Goal: Information Seeking & Learning: Understand process/instructions

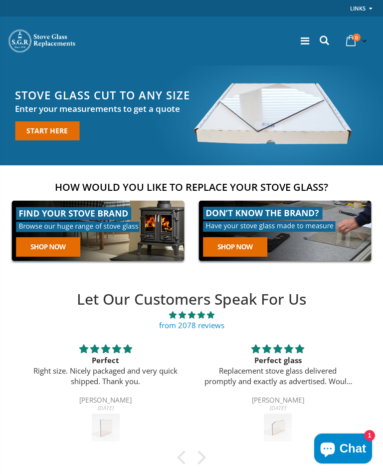
click at [305, 39] on icon at bounding box center [305, 41] width 8 height 10
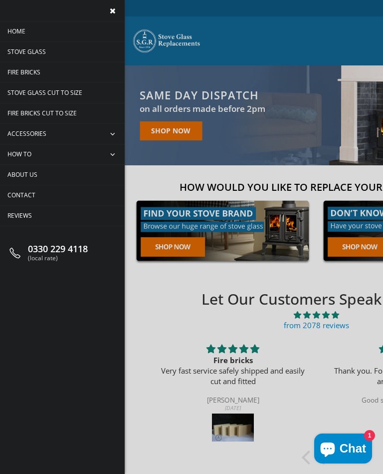
click at [25, 152] on span "How To" at bounding box center [19, 154] width 24 height 8
click at [21, 155] on span "How To" at bounding box center [19, 154] width 24 height 8
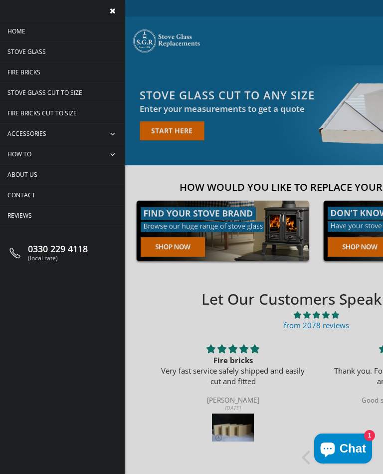
click at [31, 151] on span "How To" at bounding box center [19, 154] width 24 height 8
click at [117, 155] on span "collapse" at bounding box center [113, 154] width 21 height 20
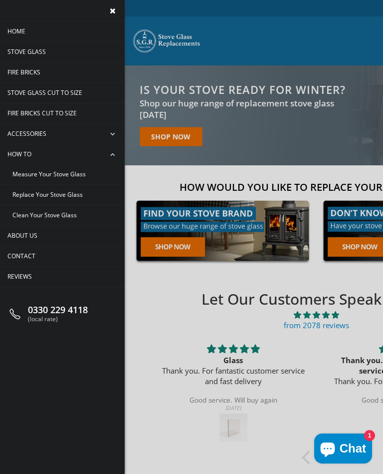
click at [78, 197] on span "Replace Your Stove Glass" at bounding box center [47, 194] width 70 height 8
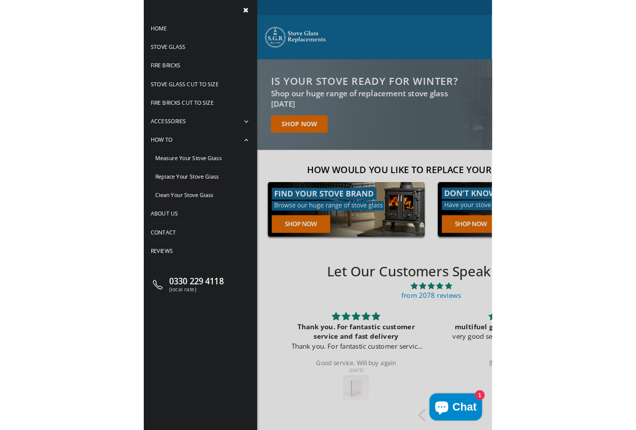
scroll to position [39, 0]
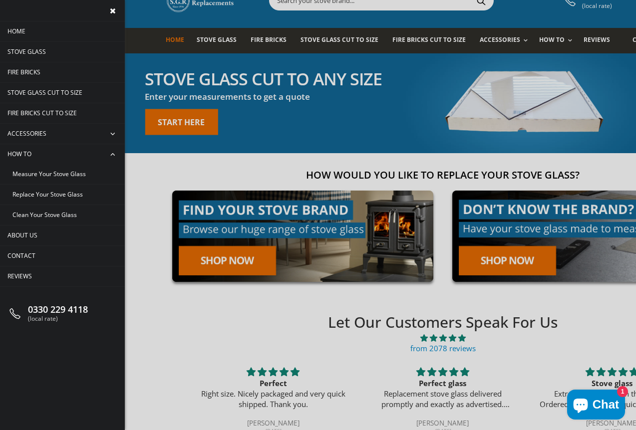
click at [46, 138] on span "Accessories" at bounding box center [26, 133] width 39 height 8
click at [111, 133] on span "collapse" at bounding box center [113, 134] width 21 height 20
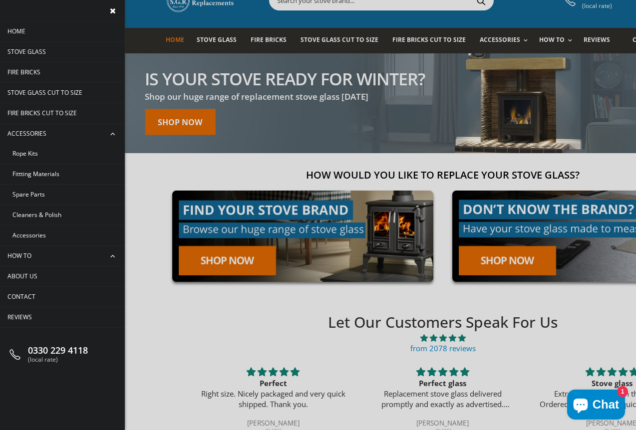
click at [34, 151] on span "Rope Kits" at bounding box center [24, 153] width 25 height 8
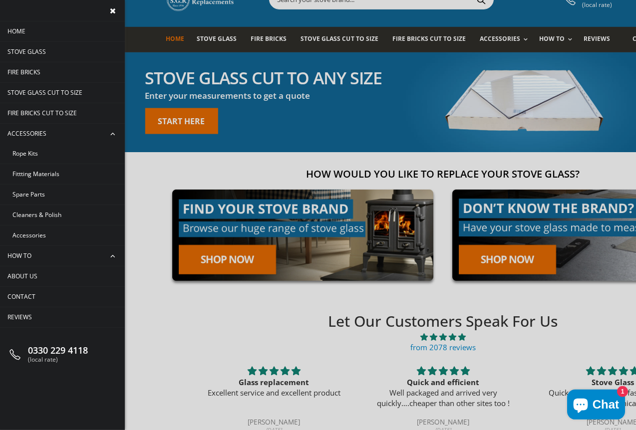
click at [29, 255] on span "How To" at bounding box center [19, 256] width 24 height 8
click at [22, 259] on span "How To" at bounding box center [19, 256] width 24 height 8
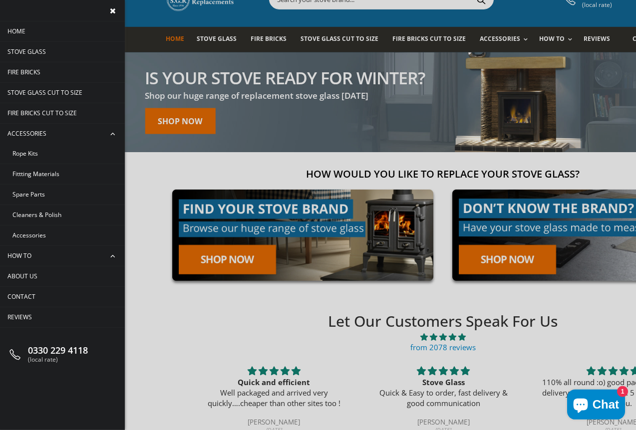
click at [29, 255] on span "How To" at bounding box center [19, 256] width 24 height 8
click at [117, 258] on span "collapse" at bounding box center [113, 256] width 21 height 20
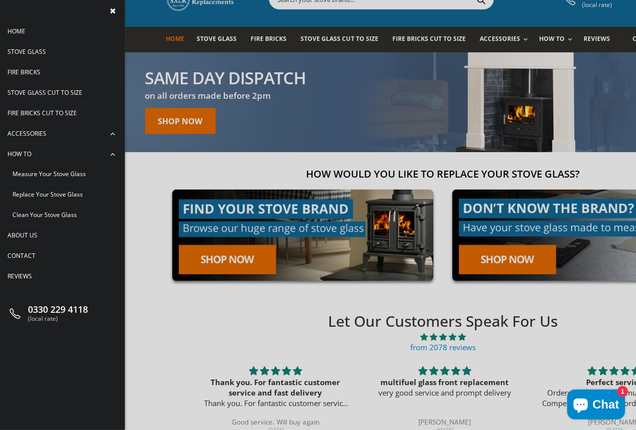
click at [83, 194] on span "Replace Your Stove Glass" at bounding box center [47, 194] width 70 height 8
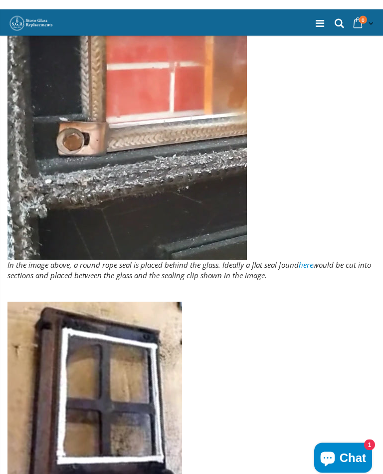
scroll to position [1906, 0]
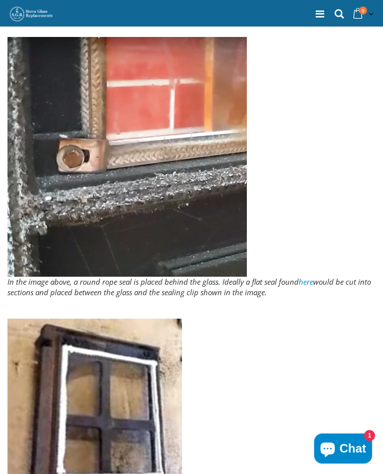
click at [331, 384] on div at bounding box center [191, 427] width 368 height 219
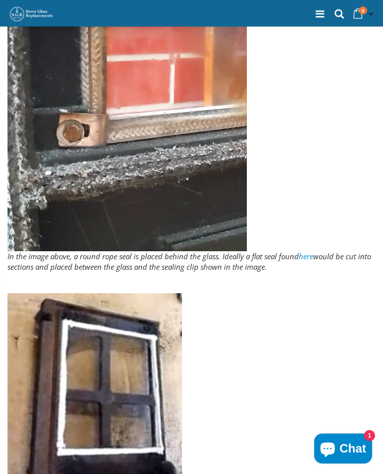
scroll to position [1930, 0]
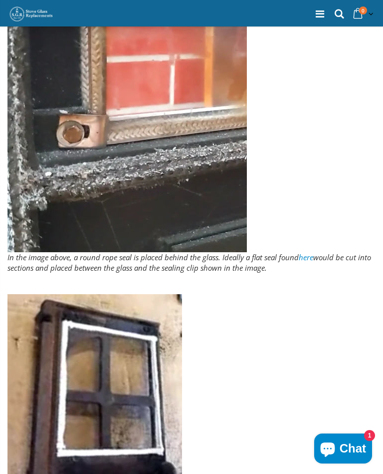
click at [312, 252] on link "here" at bounding box center [306, 257] width 14 height 10
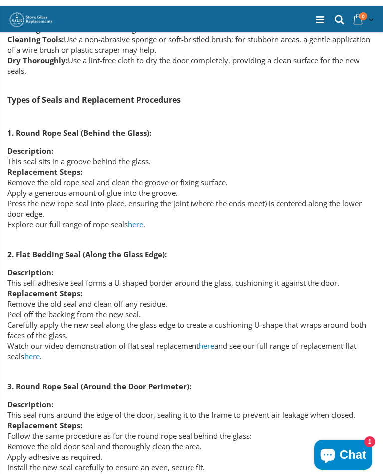
scroll to position [1419, 0]
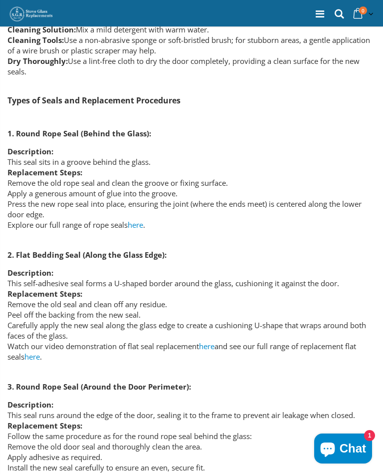
click at [131, 341] on li "Watch our video demonstration of flat seal replacement here and see our full ra…" at bounding box center [191, 351] width 368 height 21
click at [213, 341] on link "here" at bounding box center [206, 346] width 15 height 10
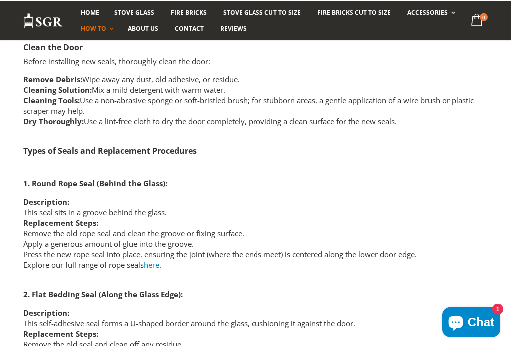
scroll to position [1277, 0]
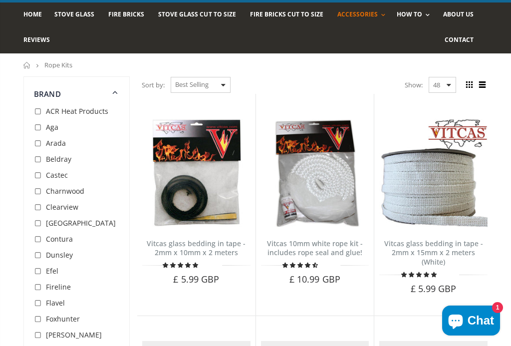
scroll to position [65, 0]
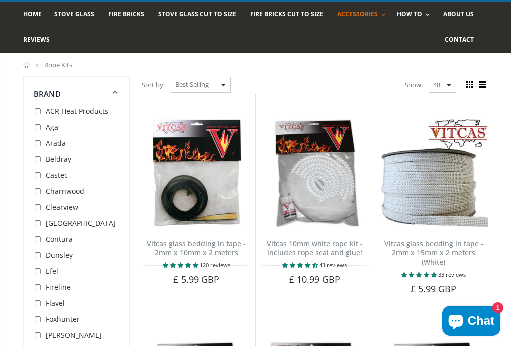
click at [42, 236] on input "checkbox" at bounding box center [39, 240] width 10 height 10
checkbox input "true"
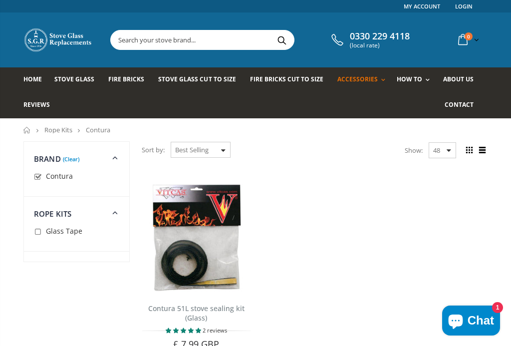
scroll to position [83, 0]
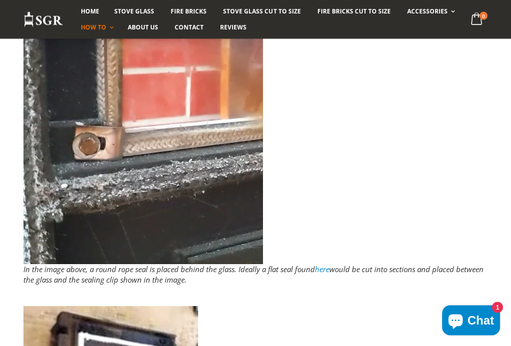
scroll to position [1976, 0]
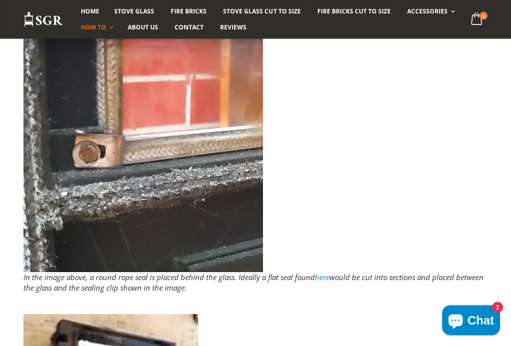
click at [152, 278] on em "In the image above, a round rope seal is placed behind the glass. Ideally a fla…" at bounding box center [253, 282] width 460 height 20
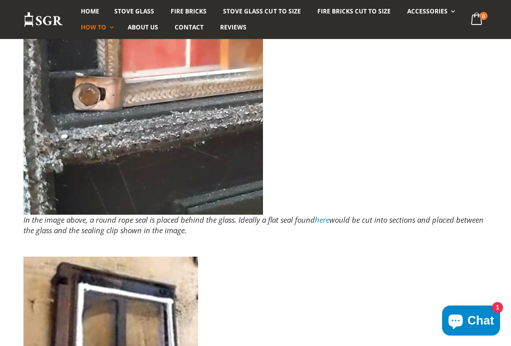
scroll to position [2030, 0]
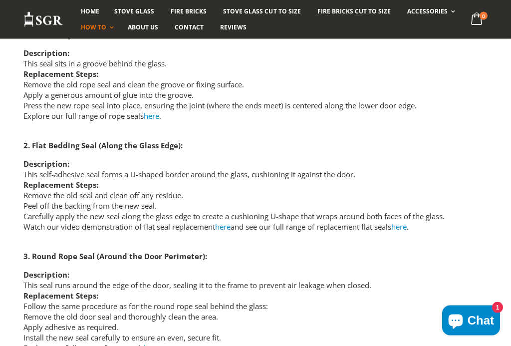
scroll to position [1667, 0]
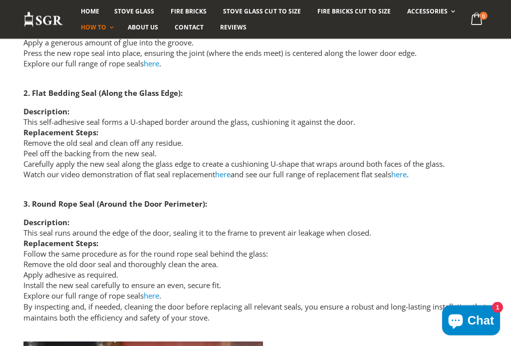
click at [230, 170] on link "here" at bounding box center [222, 175] width 15 height 10
click at [228, 169] on link "here" at bounding box center [222, 174] width 15 height 10
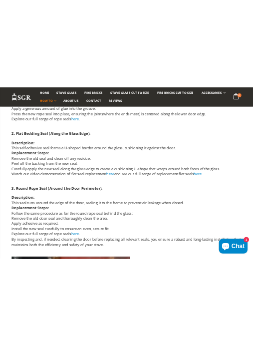
scroll to position [1690, 0]
